Goal: Contribute content: Add original content to the website for others to see

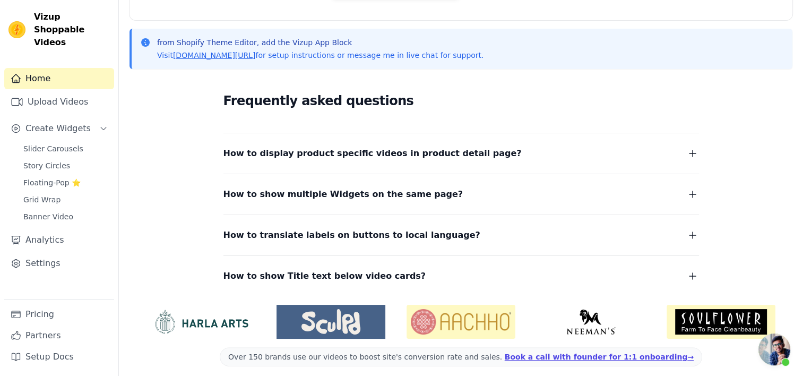
scroll to position [219, 0]
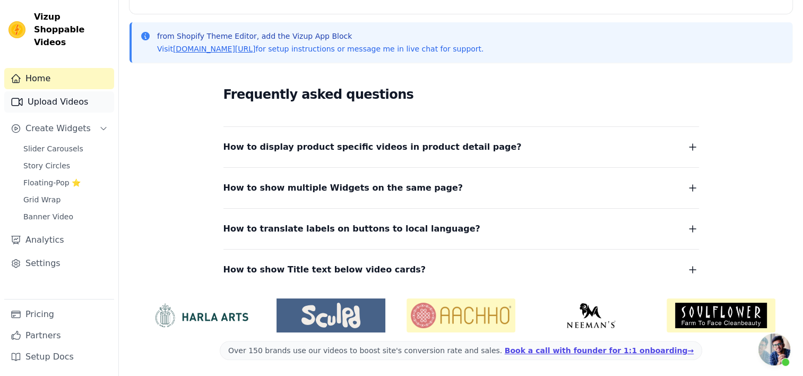
click at [77, 91] on link "Upload Videos" at bounding box center [59, 101] width 110 height 21
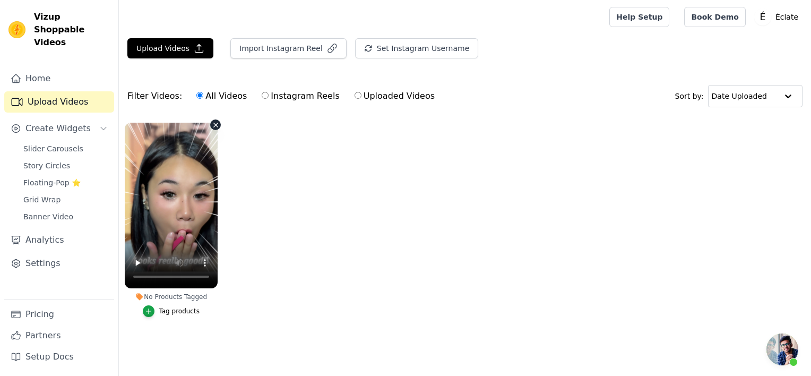
scroll to position [512, 0]
click at [177, 45] on button "Upload Videos" at bounding box center [170, 48] width 86 height 20
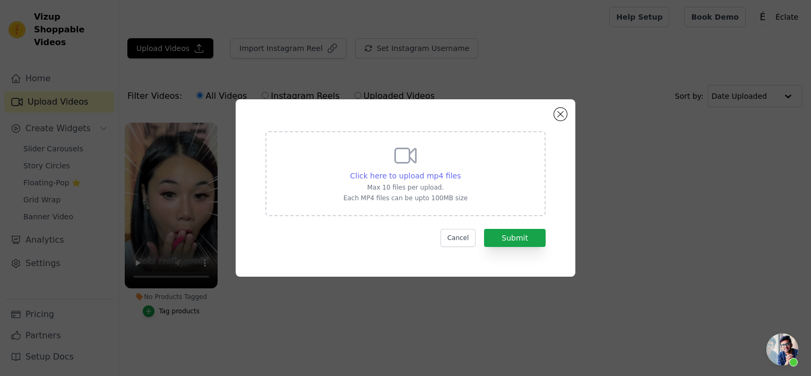
click at [418, 178] on span "Click here to upload mp4 files" at bounding box center [405, 175] width 111 height 8
click at [460, 170] on input "Click here to upload mp4 files Max 10 files per upload. Each MP4 files can be u…" at bounding box center [460, 170] width 1 height 1
click at [561, 116] on button "Close modal" at bounding box center [560, 114] width 13 height 13
